Goal: Transaction & Acquisition: Purchase product/service

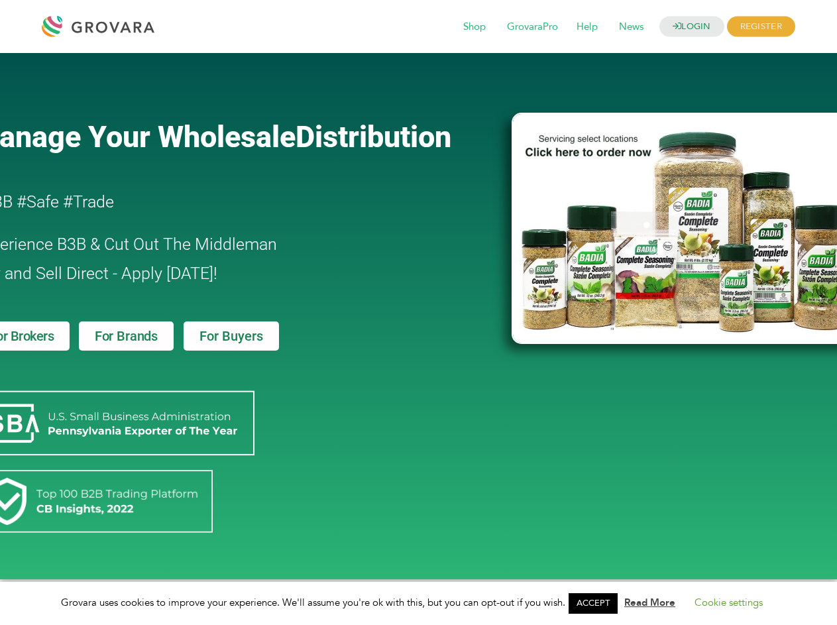
click at [597, 603] on link "ACCEPT" at bounding box center [592, 603] width 49 height 21
